Goal: Task Accomplishment & Management: Manage account settings

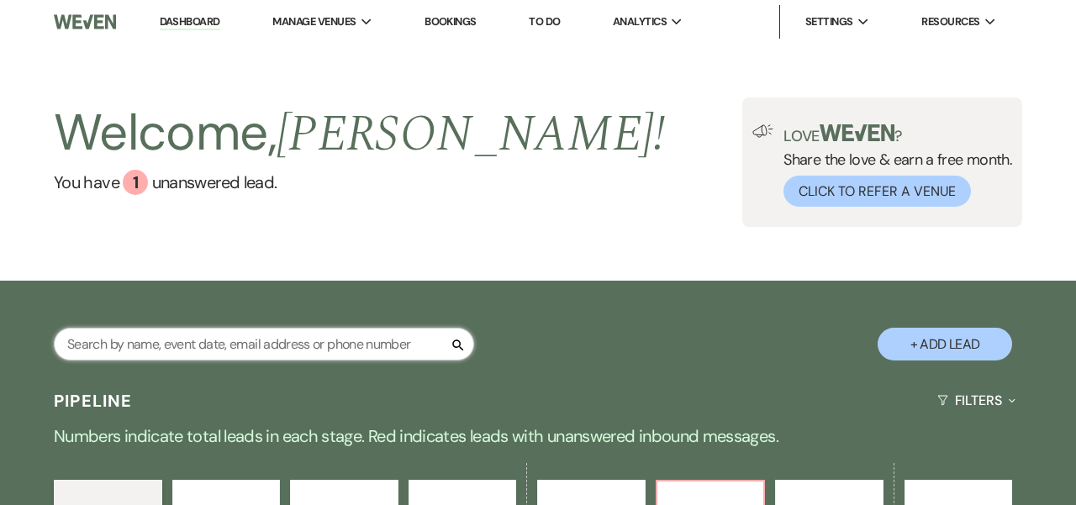
click at [277, 340] on input "text" at bounding box center [264, 344] width 420 height 33
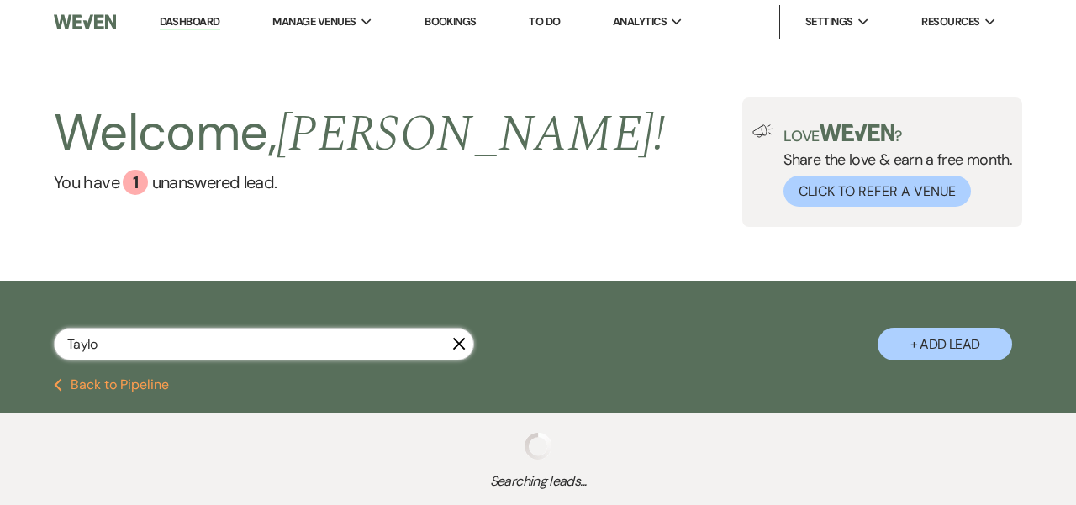
type input "[PERSON_NAME]"
select select "4"
select select "5"
select select "6"
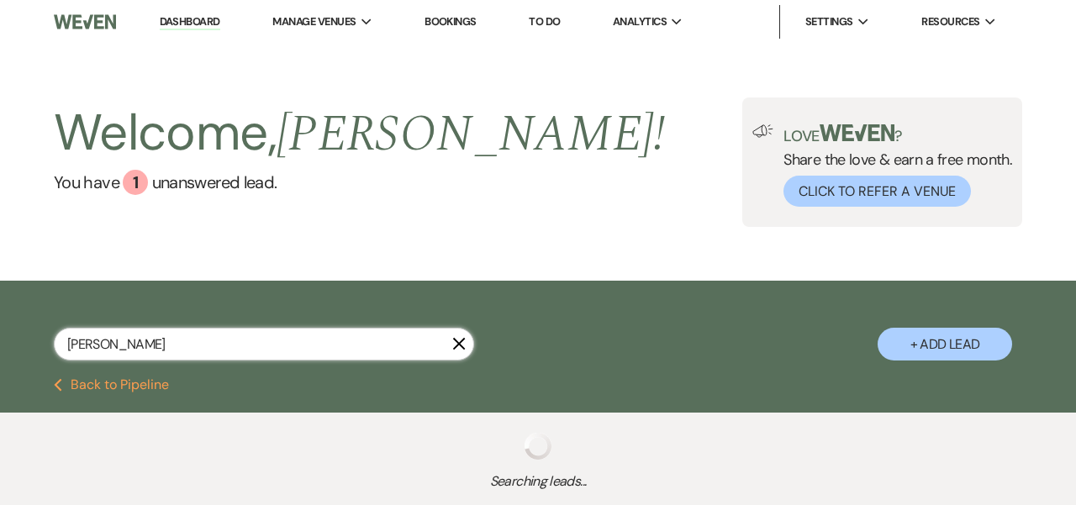
select select "8"
select select "6"
select select "8"
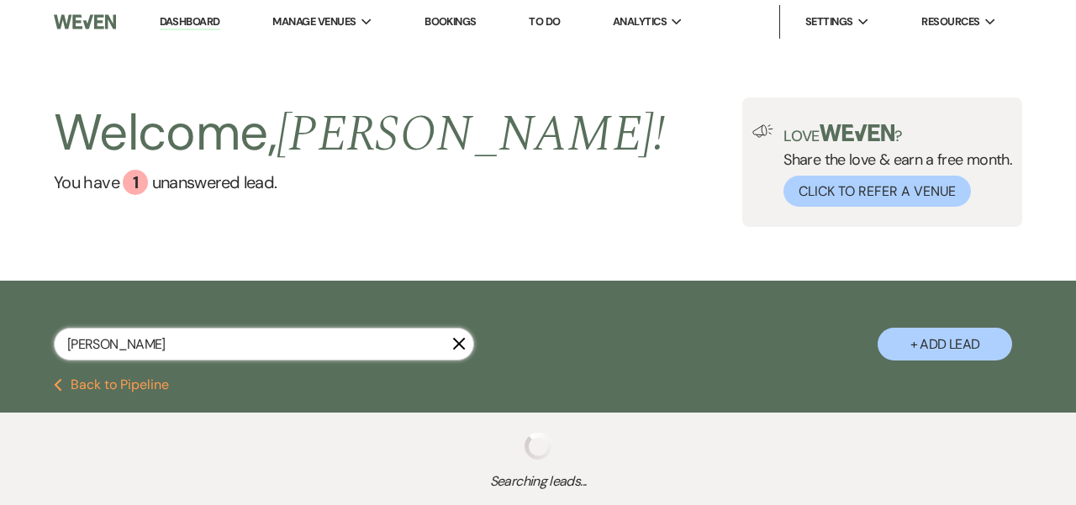
select select "6"
select select "8"
select select "5"
select select "8"
select select "5"
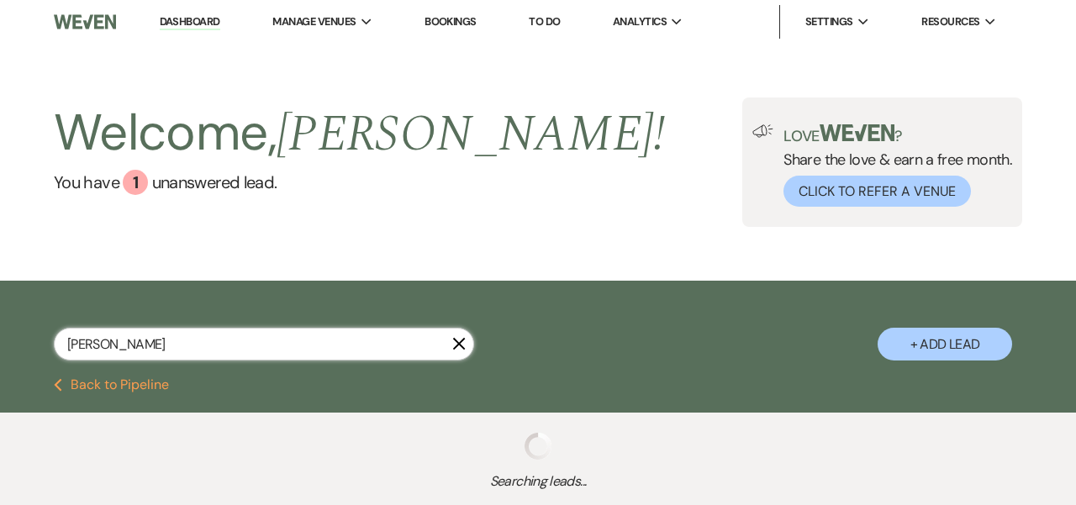
select select "5"
select select "8"
select select "5"
select select "8"
select select "3"
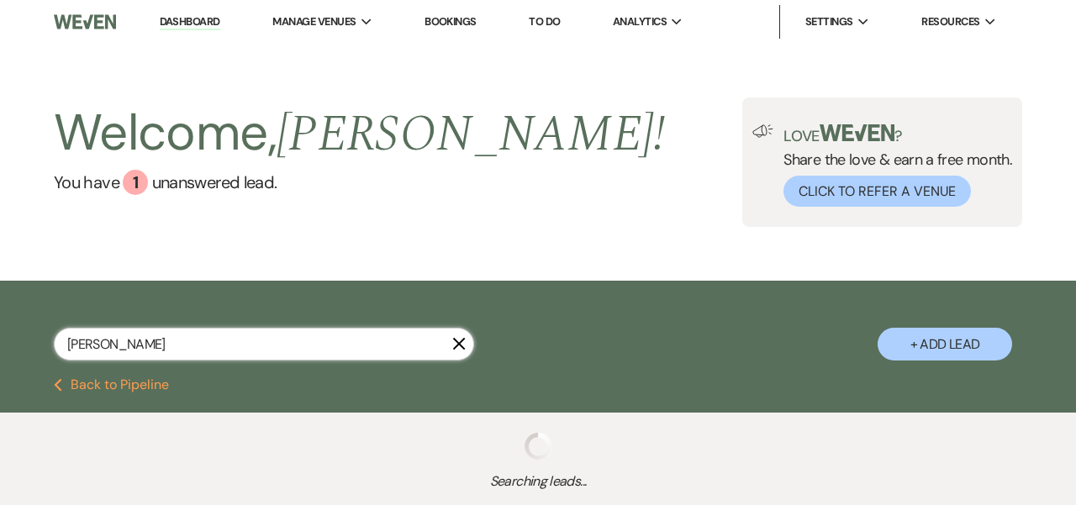
select select "8"
select select "5"
select select "8"
select select "5"
select select "8"
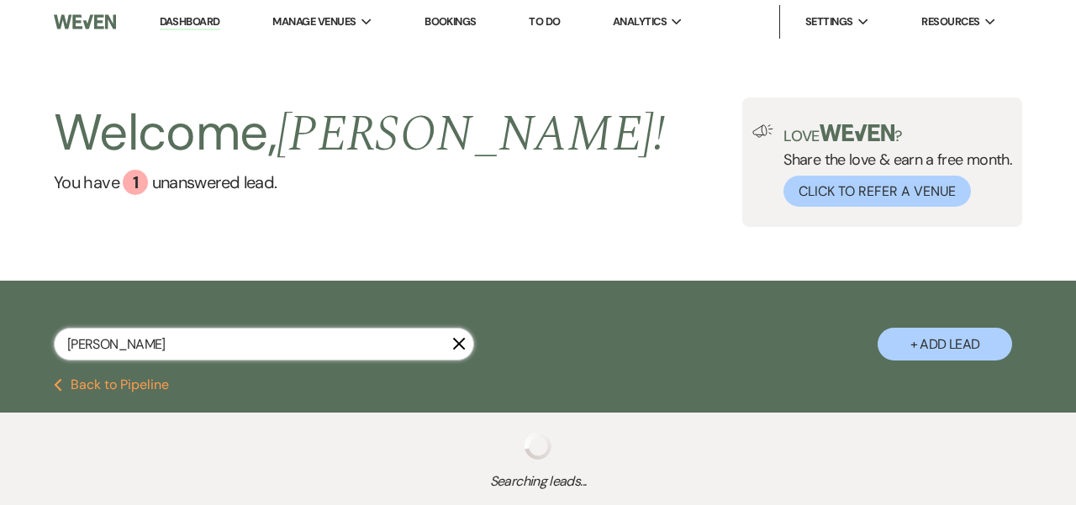
select select "5"
select select "8"
select select "5"
select select "8"
select select "2"
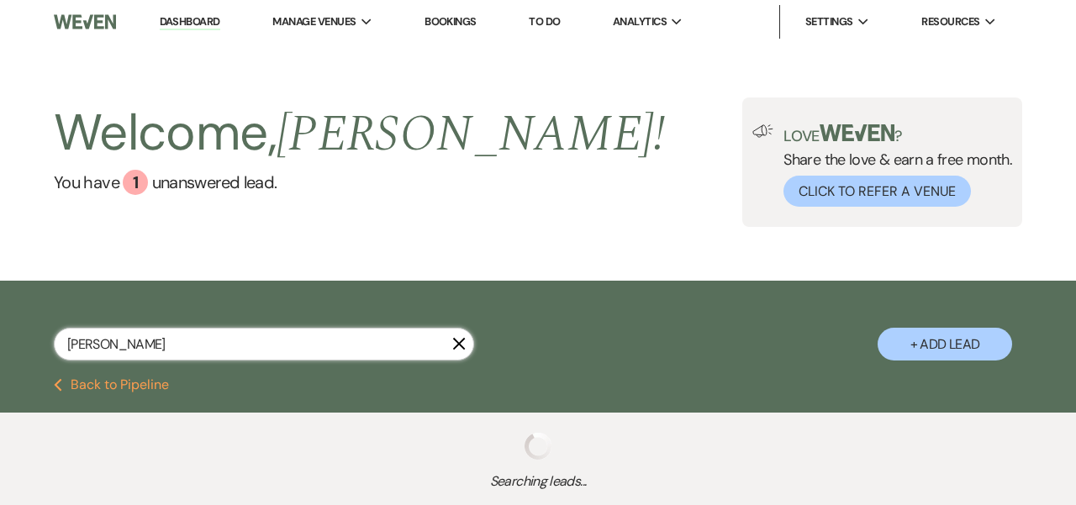
select select "8"
select select "5"
select select "8"
select select "5"
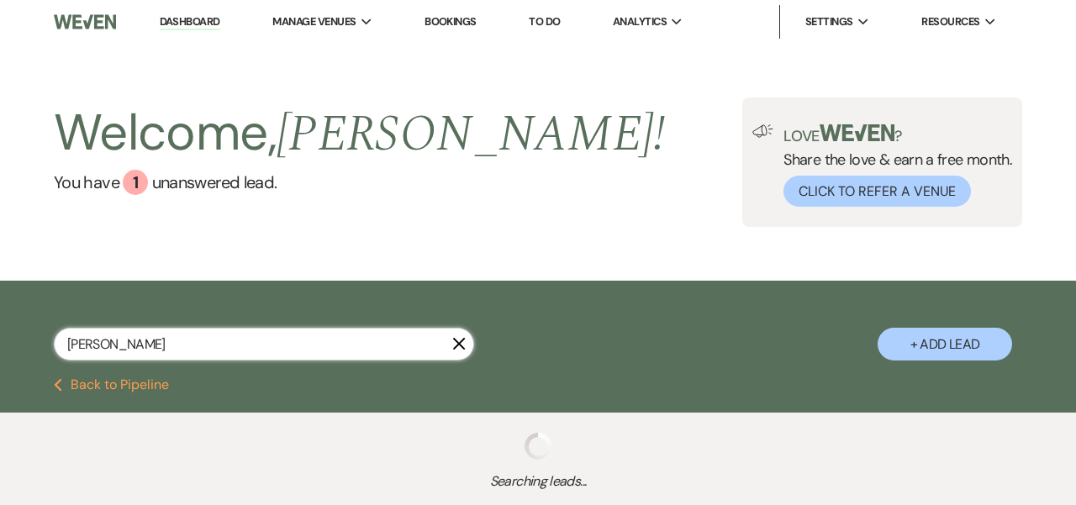
select select "8"
select select "2"
select select "8"
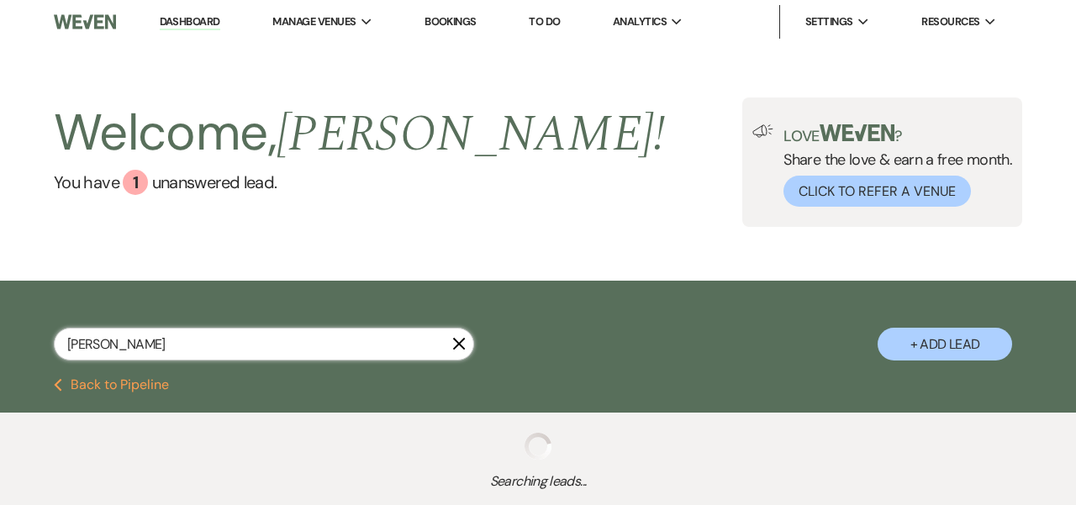
select select "8"
select select "5"
select select "8"
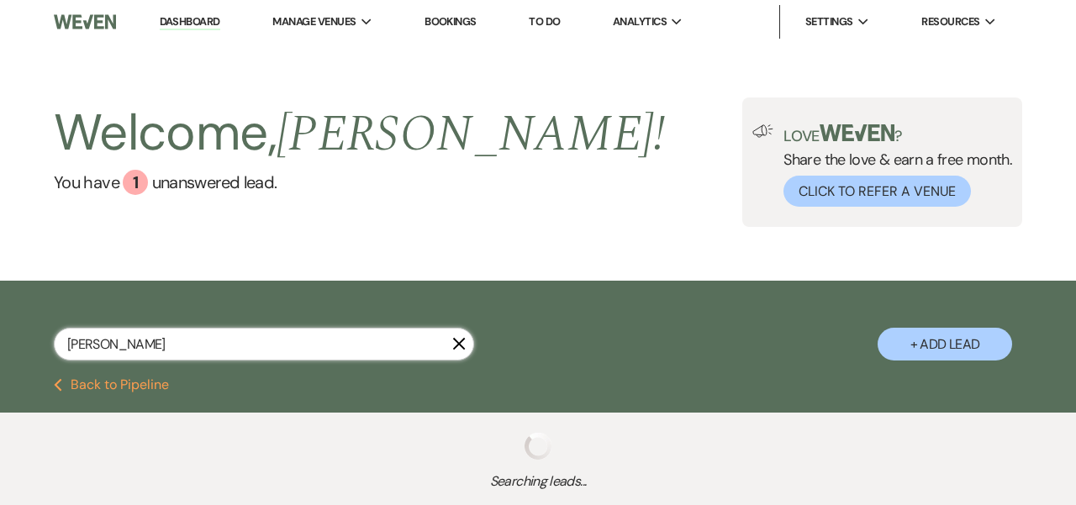
select select "7"
select select "8"
select select "5"
select select "8"
select select "3"
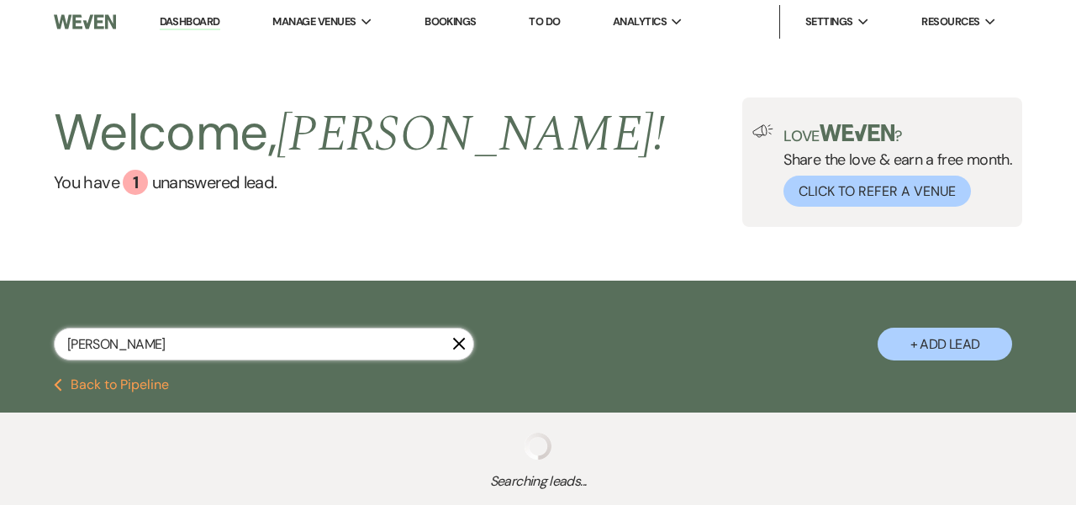
select select "8"
select select "5"
select select "8"
select select "3"
select select "8"
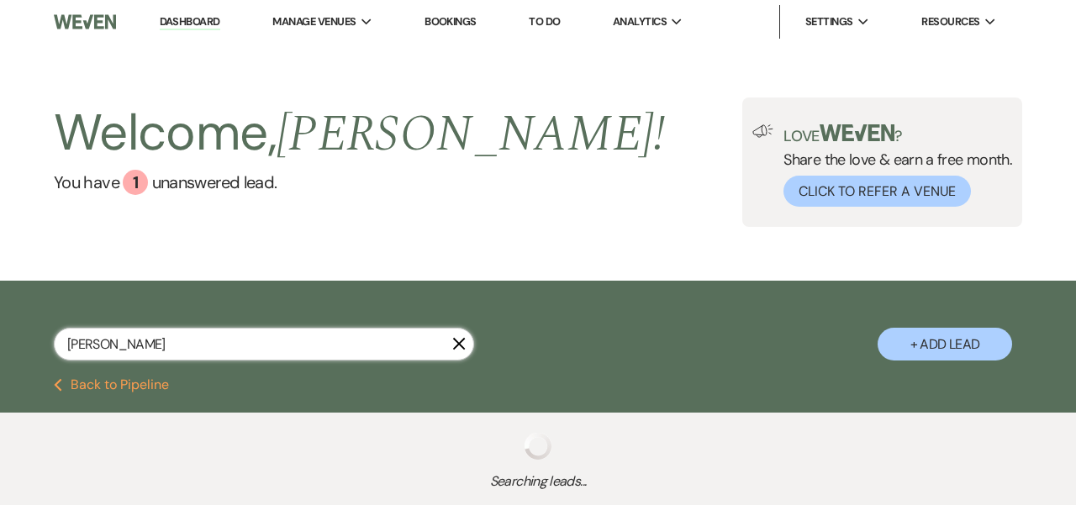
select select "10"
select select "8"
select select "5"
select select "8"
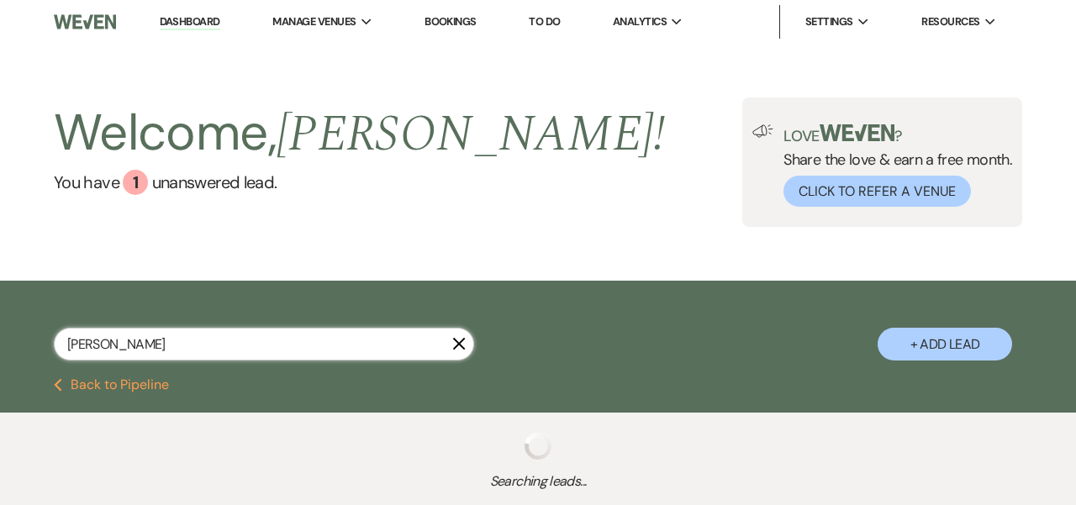
select select "4"
select select "8"
select select "10"
select select "8"
select select "5"
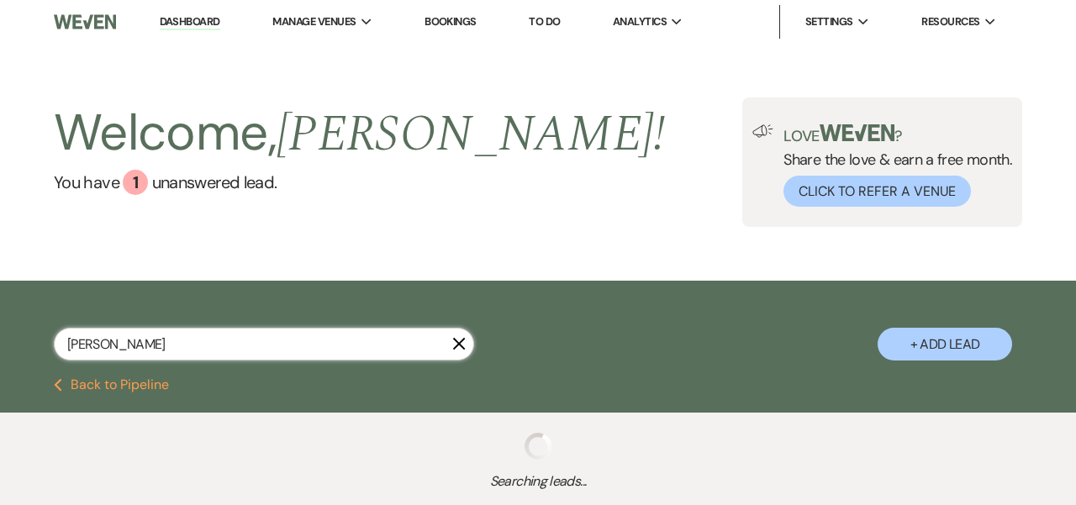
select select "8"
select select "5"
select select "8"
select select "5"
select select "8"
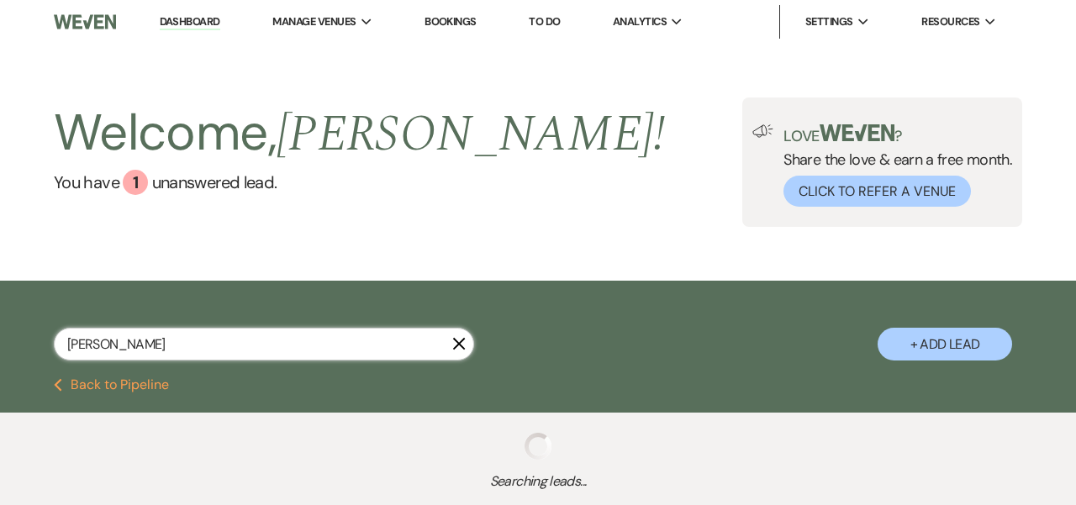
select select "5"
select select "8"
select select "5"
select select "8"
select select "5"
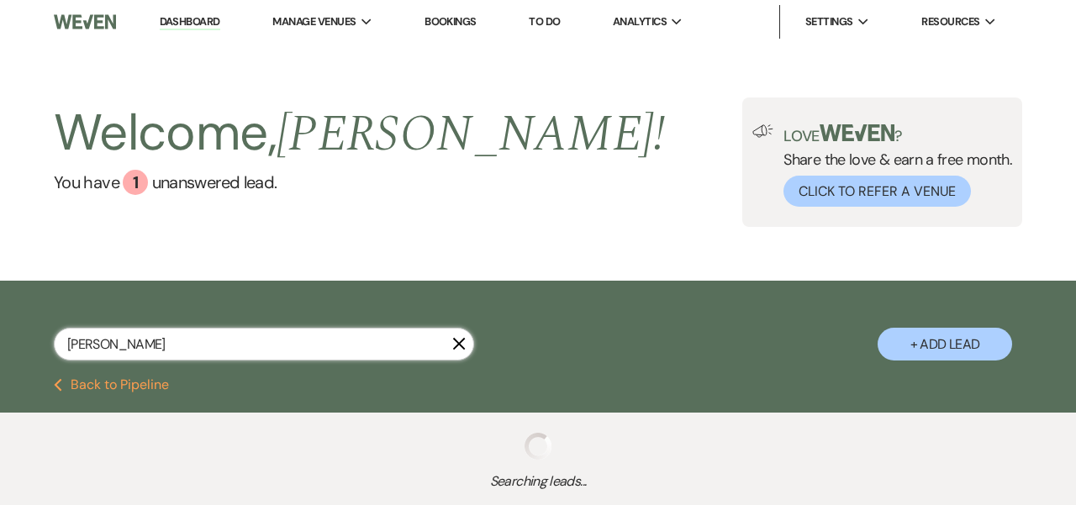
select select "8"
select select "5"
select select "8"
select select "1"
select select "8"
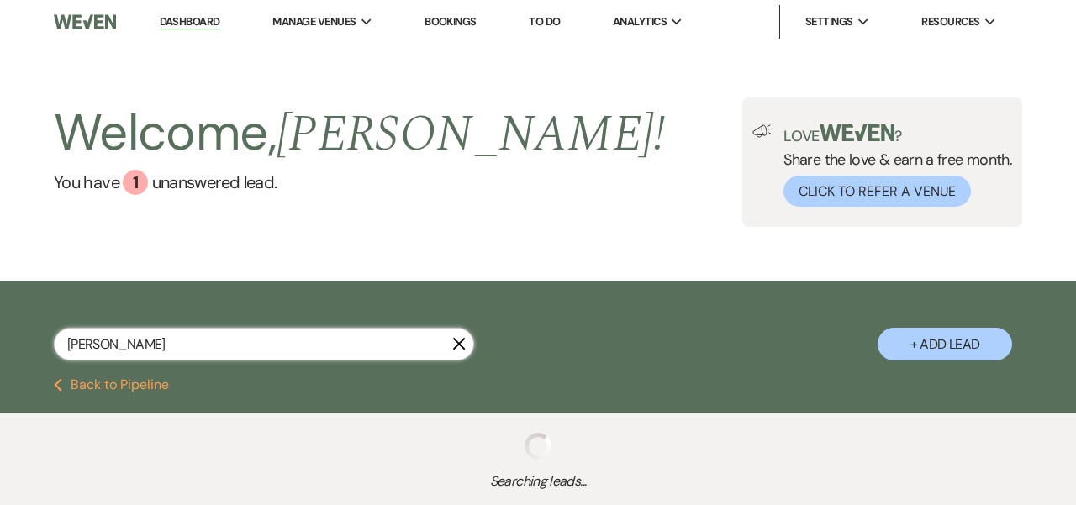
select select "10"
select select "8"
select select "6"
select select "8"
select select "7"
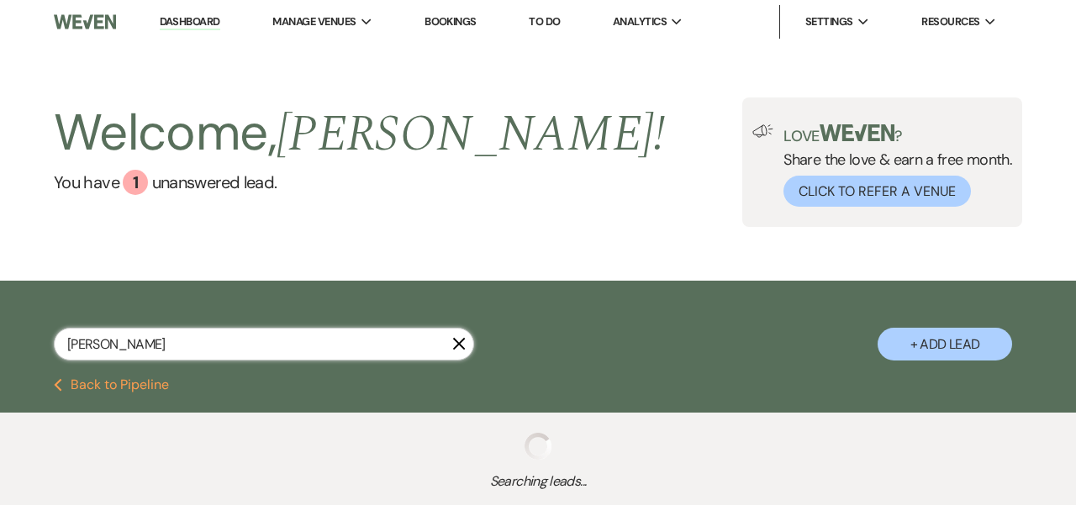
select select "8"
select select "6"
select select "8"
select select "5"
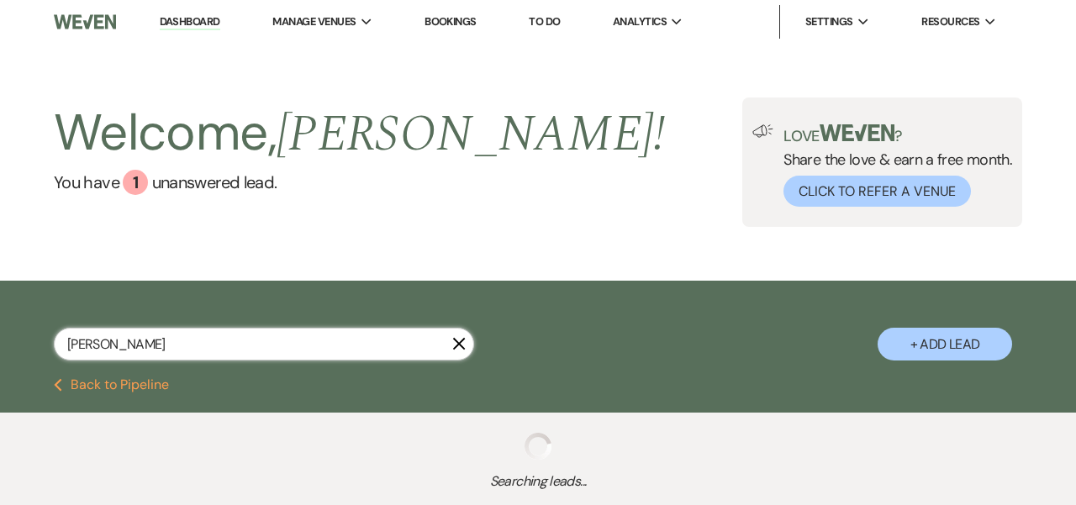
select select "8"
select select "5"
select select "8"
select select "5"
select select "8"
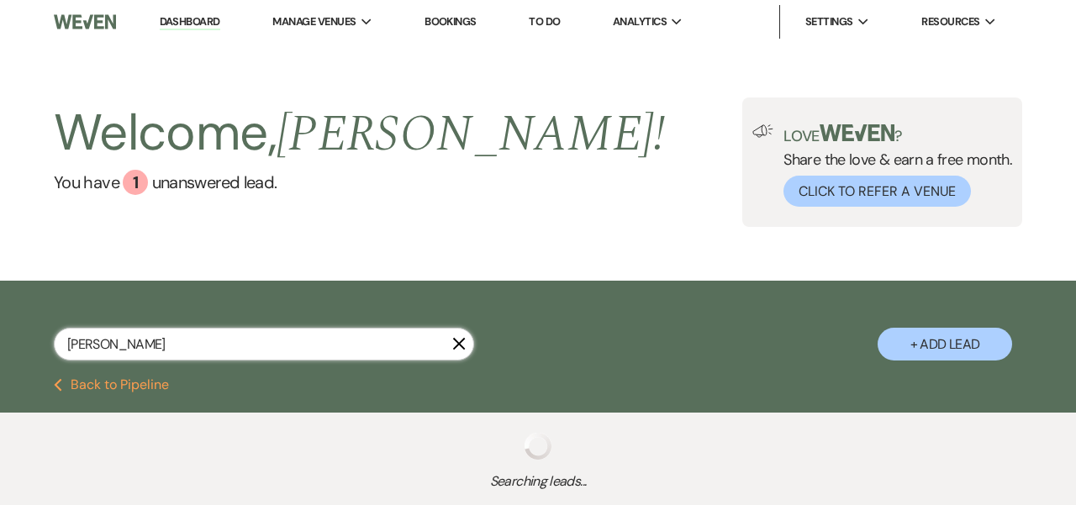
select select "5"
select select "8"
select select "5"
select select "8"
select select "5"
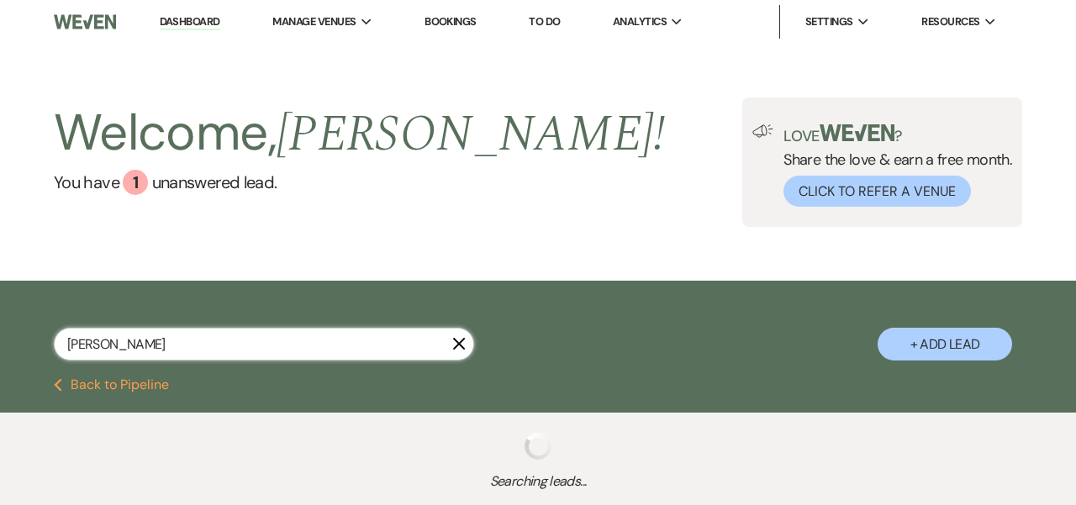
select select "8"
select select "5"
select select "8"
select select "5"
select select "8"
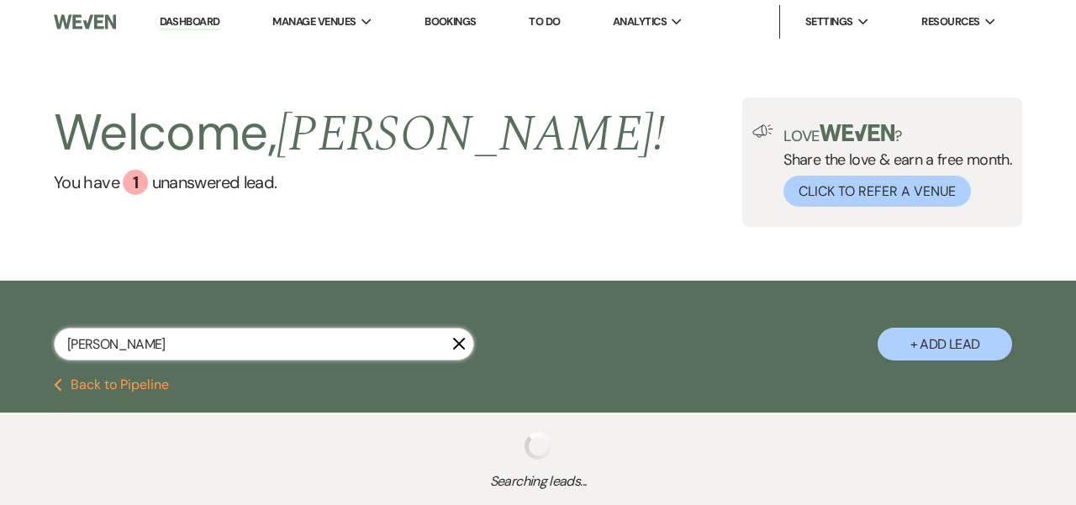
select select "2"
select select "8"
select select "6"
select select "8"
select select "5"
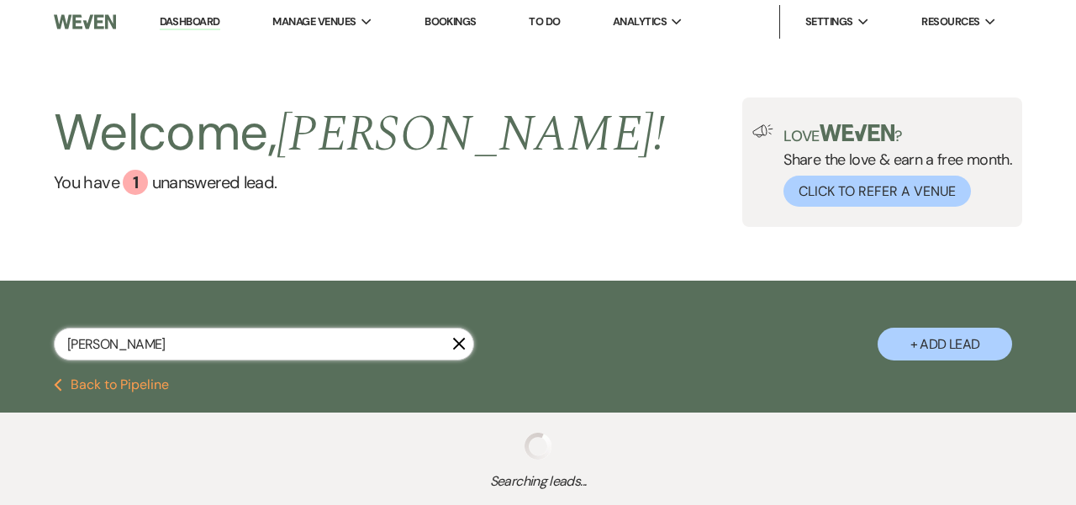
select select "8"
select select "5"
select select "8"
select select "2"
select select "8"
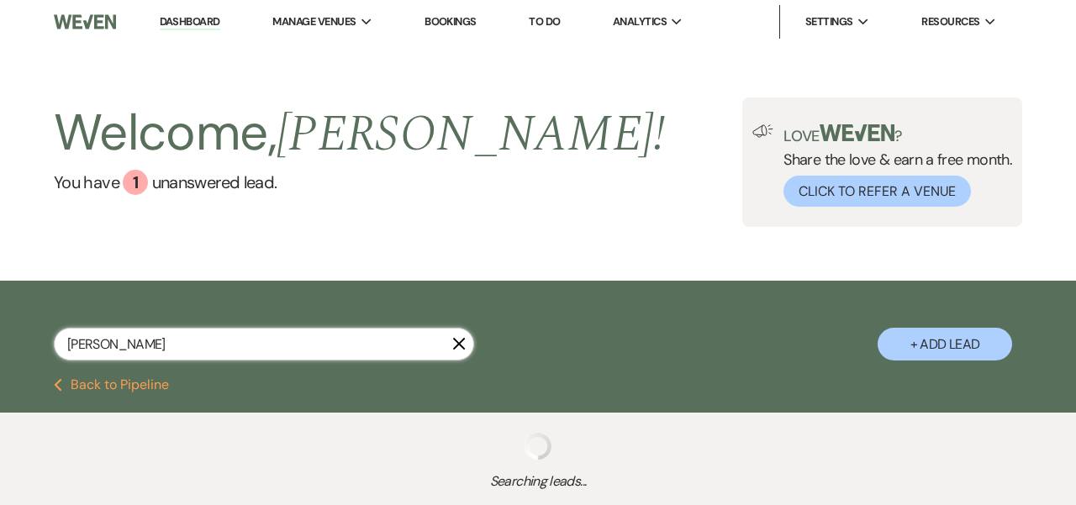
select select "5"
select select "8"
select select "5"
select select "8"
select select "6"
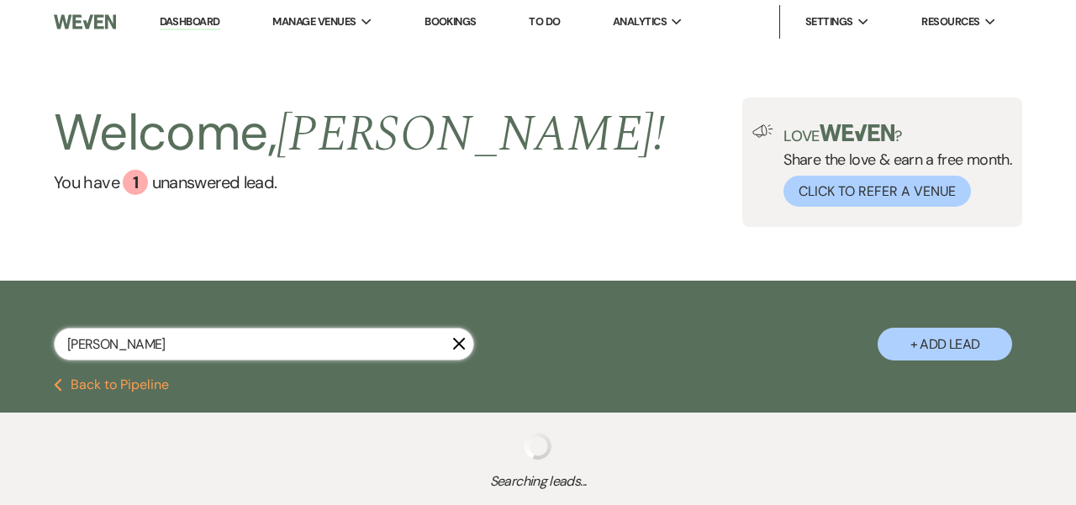
select select "8"
select select "5"
select select "8"
select select "7"
select select "8"
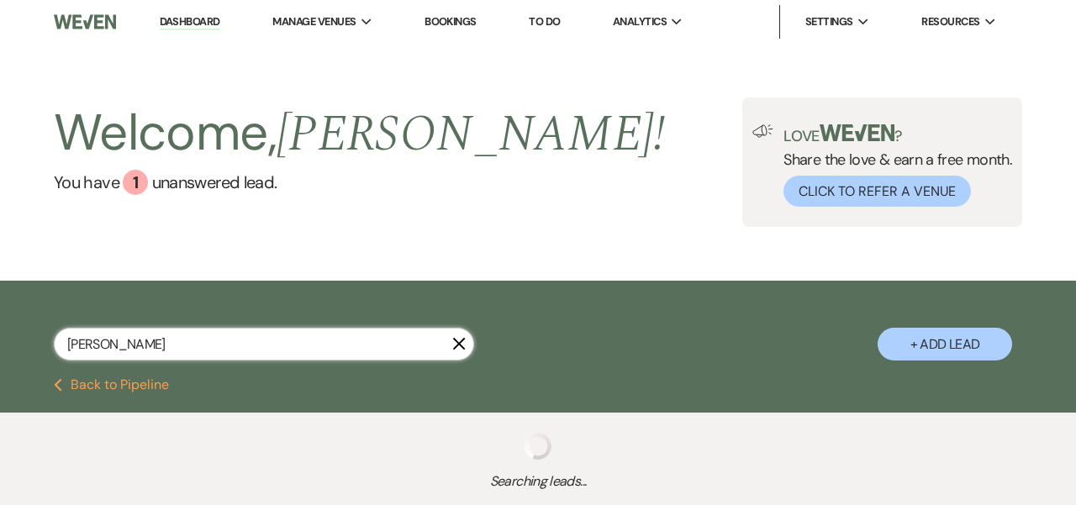
select select "5"
select select "8"
select select "5"
select select "8"
select select "5"
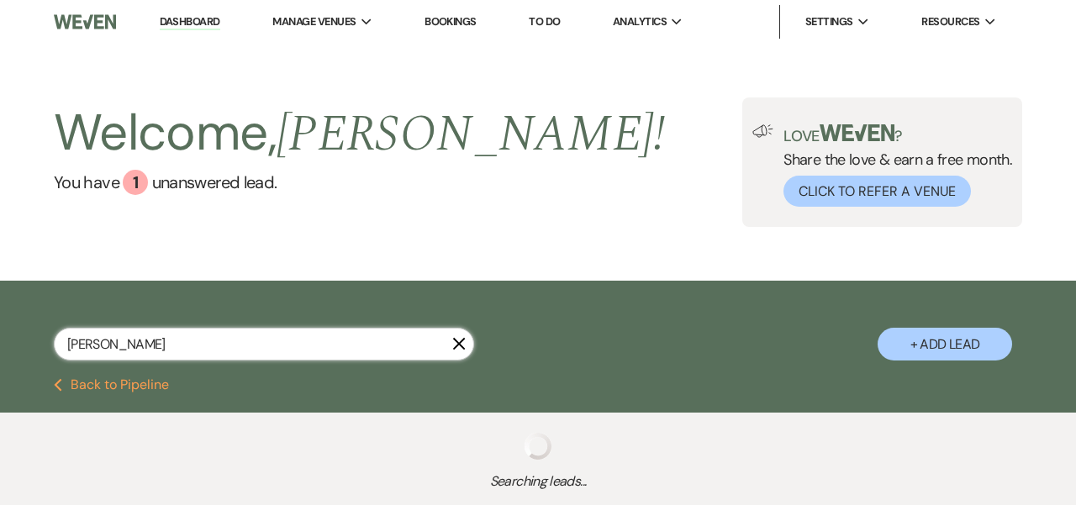
select select "8"
select select "5"
select select "8"
select select "4"
select select "8"
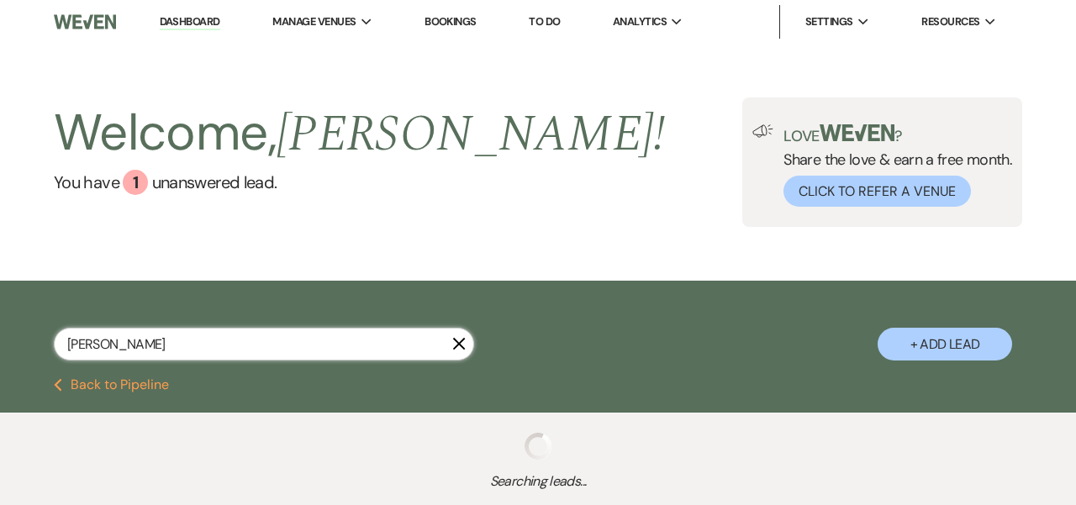
select select "6"
select select "8"
select select "5"
select select "8"
select select "5"
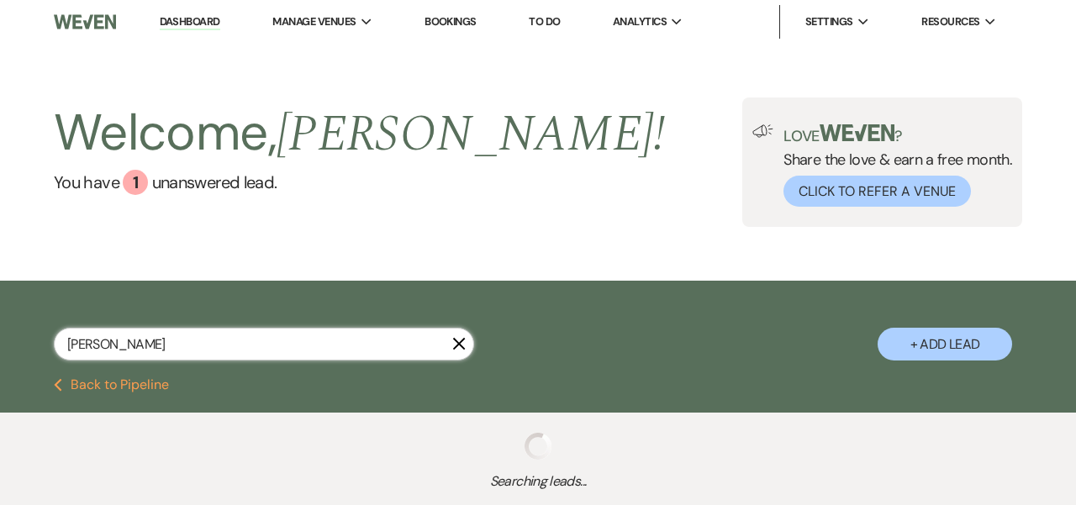
select select "8"
select select "7"
select select "8"
select select "5"
select select "8"
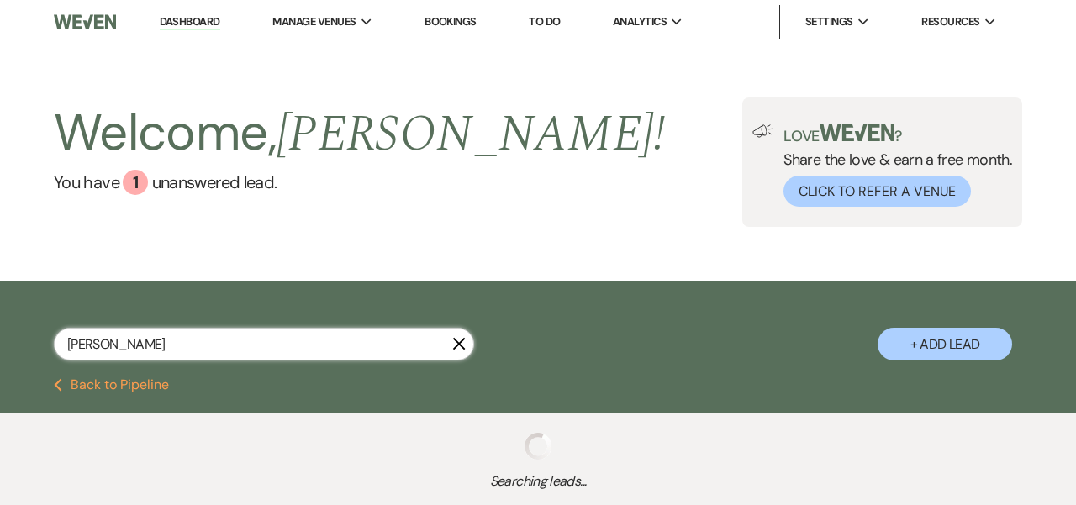
select select "6"
select select "8"
select select "10"
select select "8"
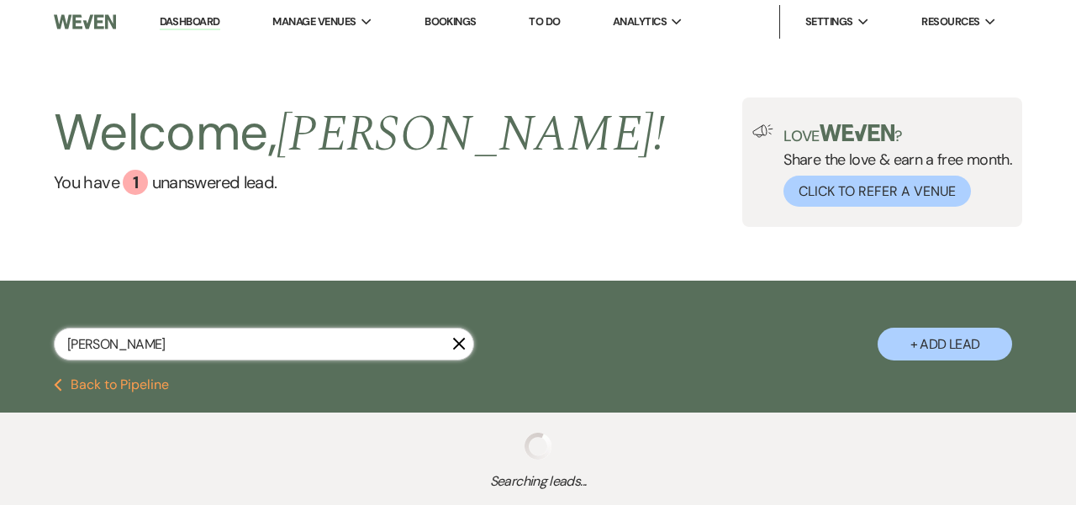
select select "6"
type input "[PERSON_NAME]"
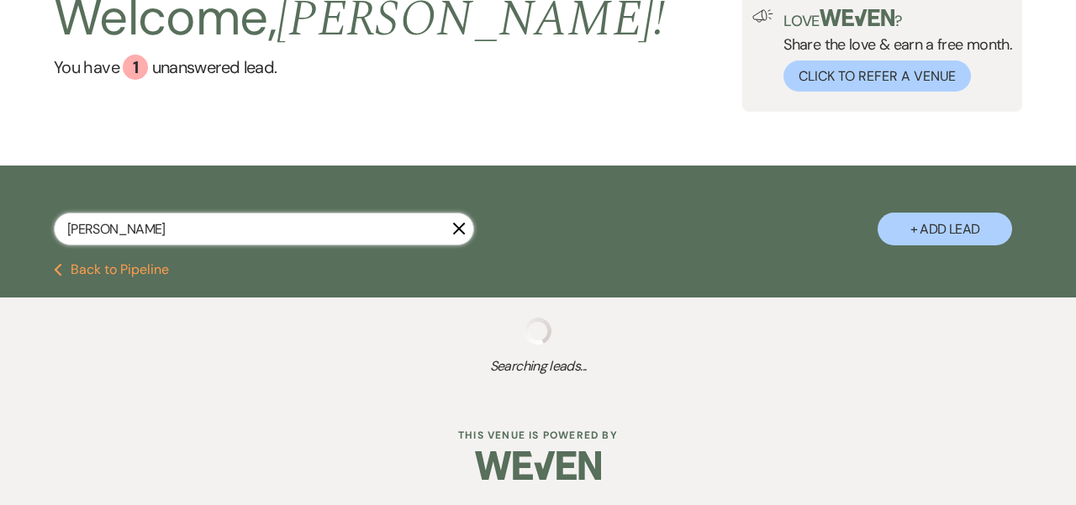
select select "6"
select select "5"
select select "8"
select select "5"
select select "8"
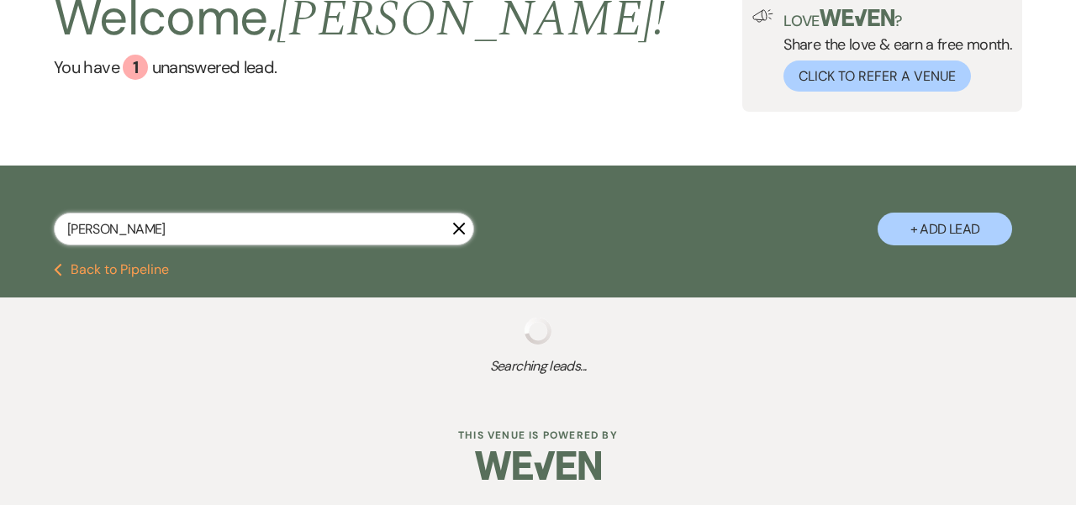
select select "2"
select select "8"
select select "3"
select select "8"
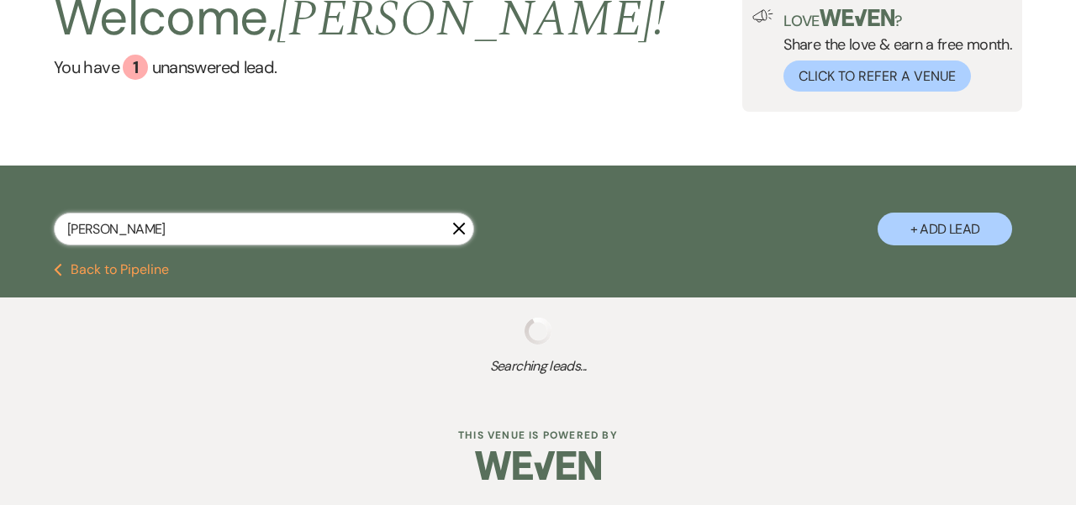
select select "3"
select select "8"
select select "10"
select select "8"
select select "5"
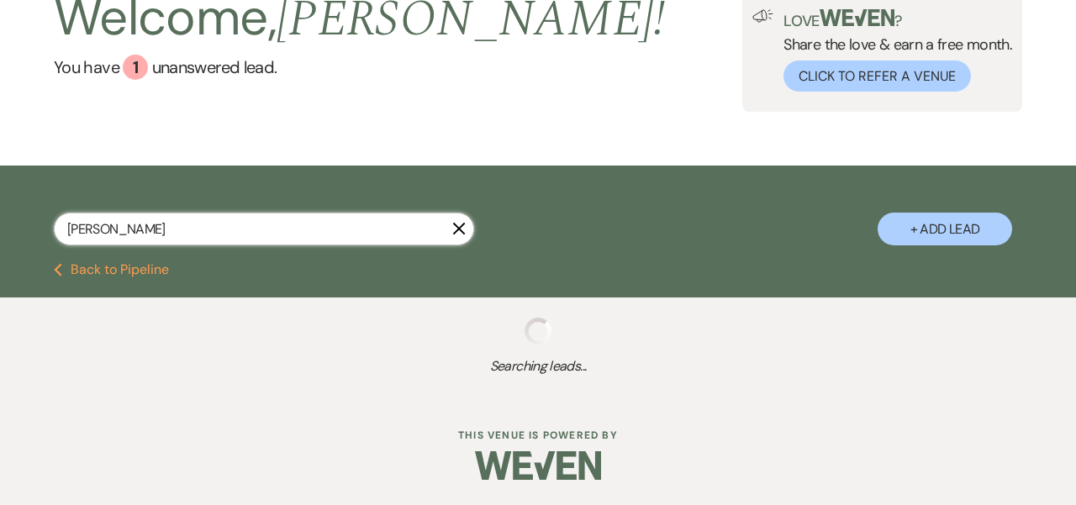
select select "8"
select select "1"
select select "8"
select select "5"
select select "8"
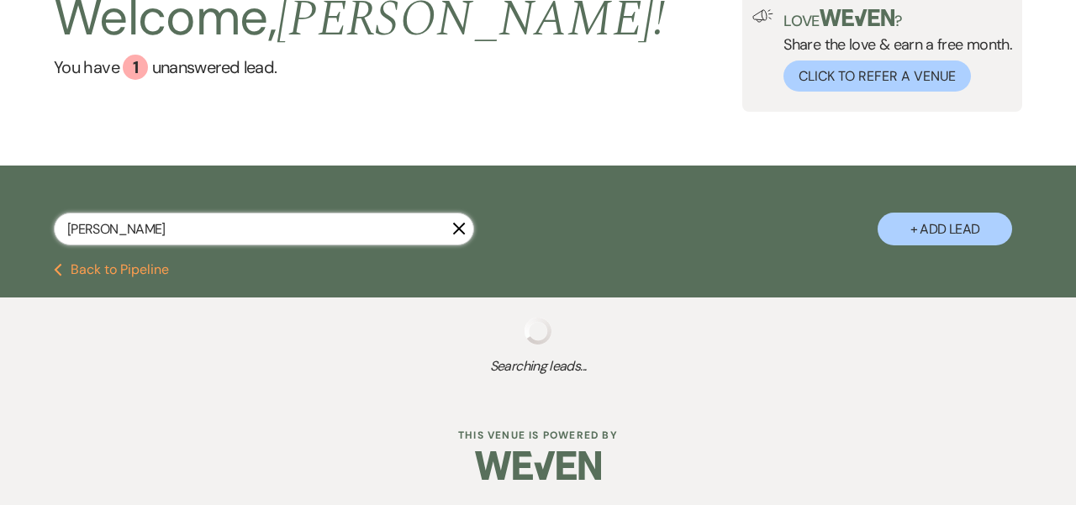
select select "2"
select select "8"
select select "6"
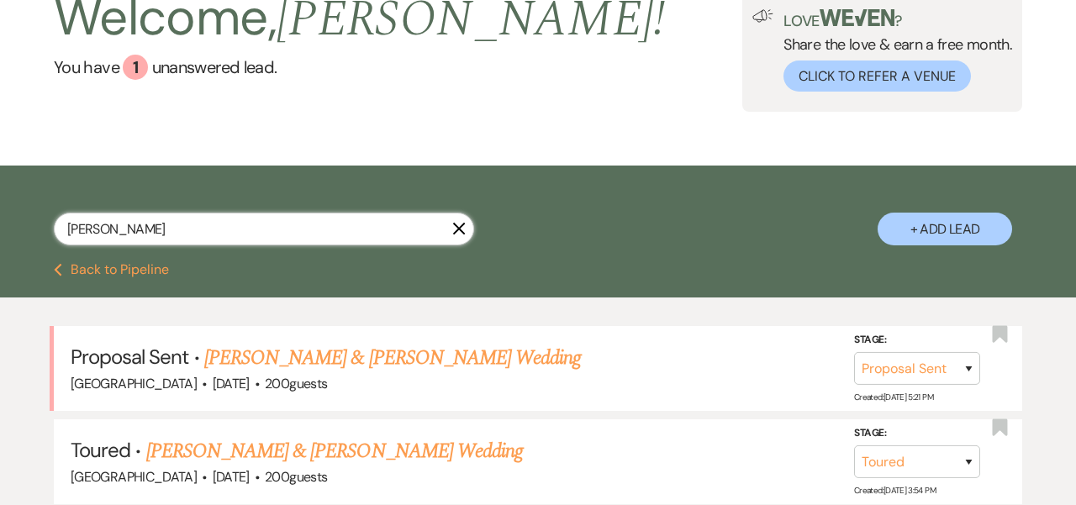
scroll to position [114, 0]
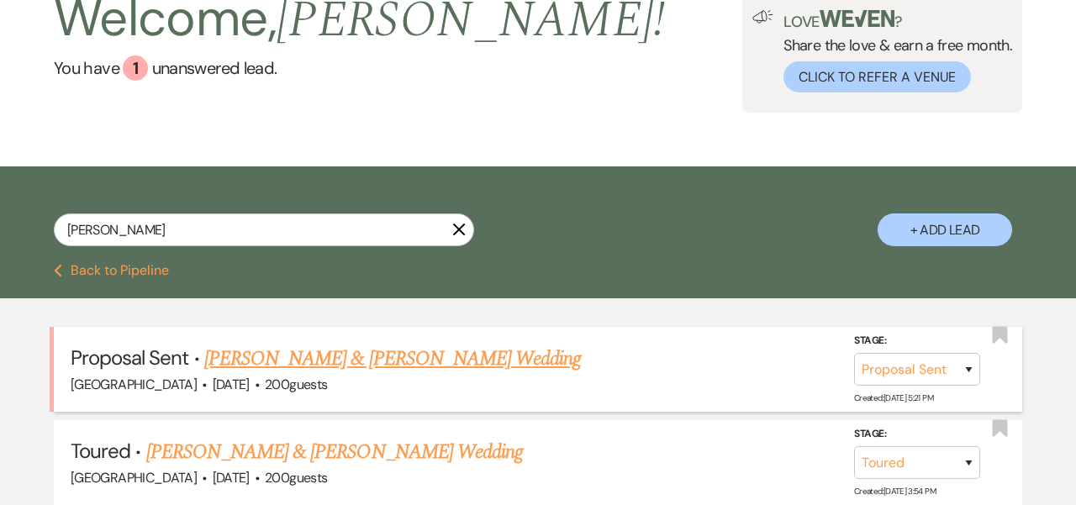
click at [314, 361] on link "[PERSON_NAME] & [PERSON_NAME] Wedding" at bounding box center [392, 359] width 377 height 30
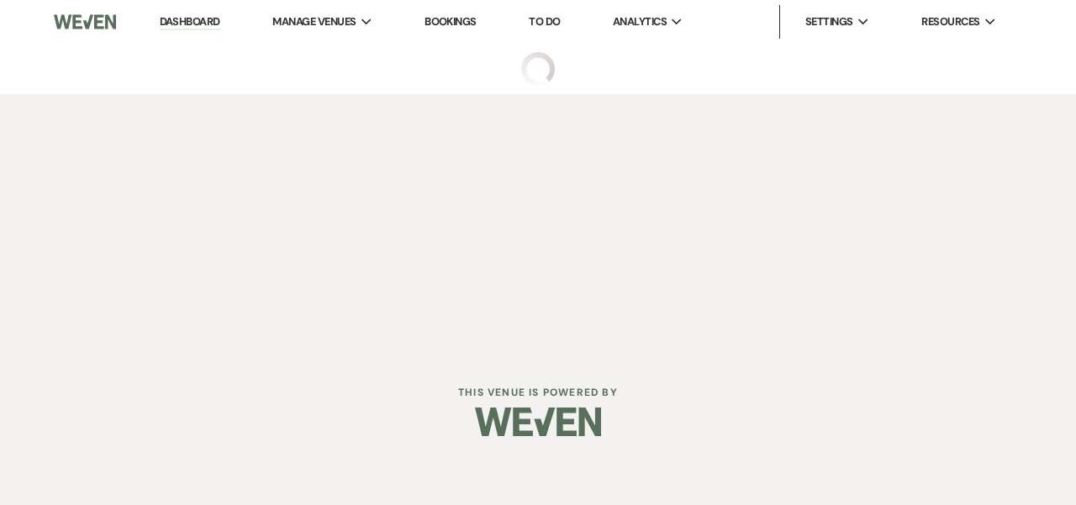
select select "6"
select select "5"
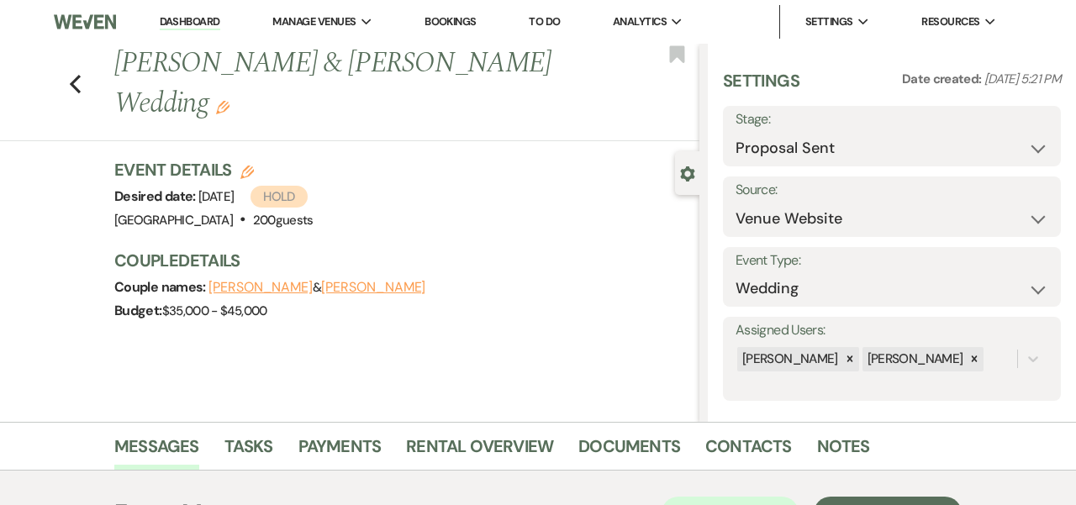
scroll to position [51, 0]
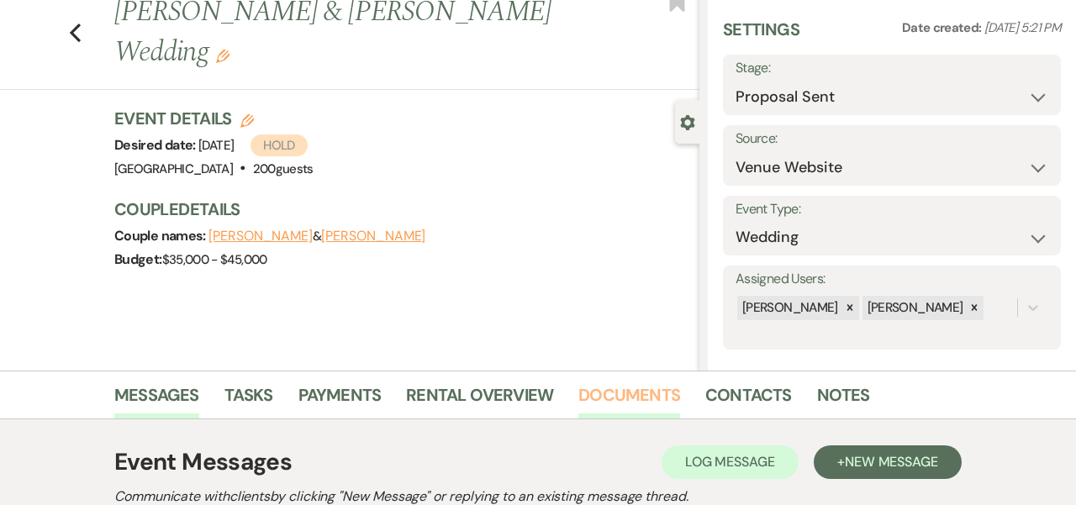
click at [594, 392] on link "Documents" at bounding box center [629, 400] width 102 height 37
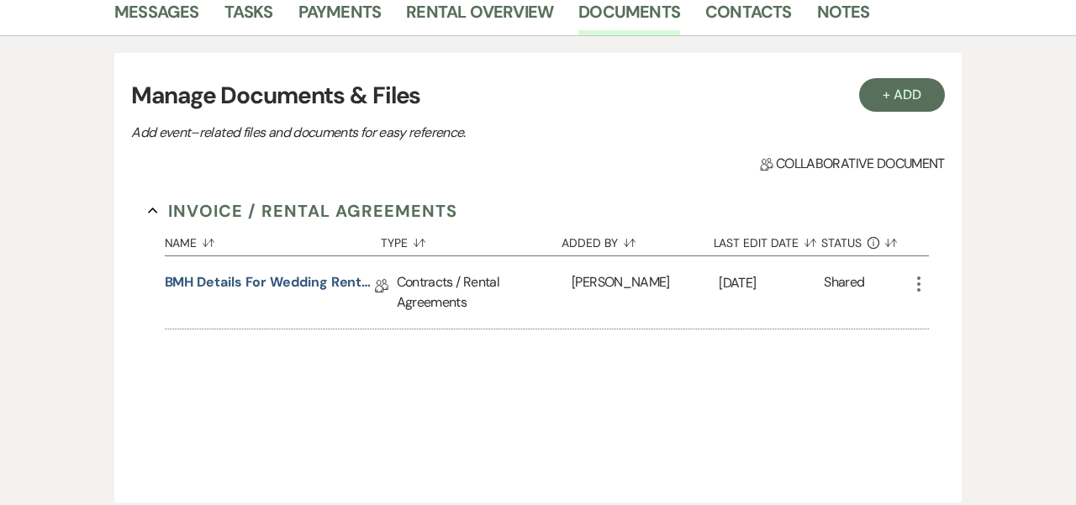
scroll to position [432, 0]
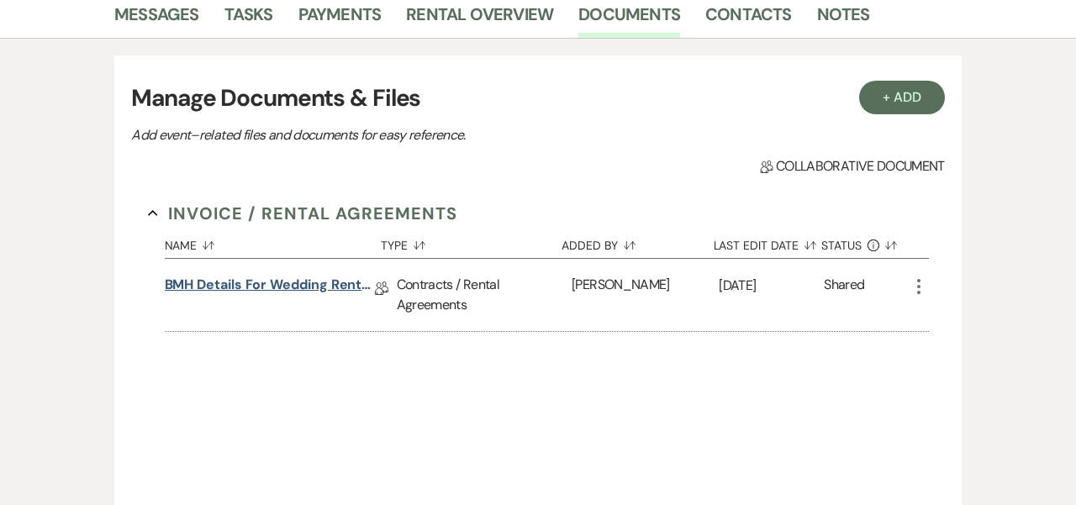
click at [297, 284] on link "BMH Details for Wedding Rental Agreement" at bounding box center [270, 288] width 210 height 26
